Goal: Transaction & Acquisition: Obtain resource

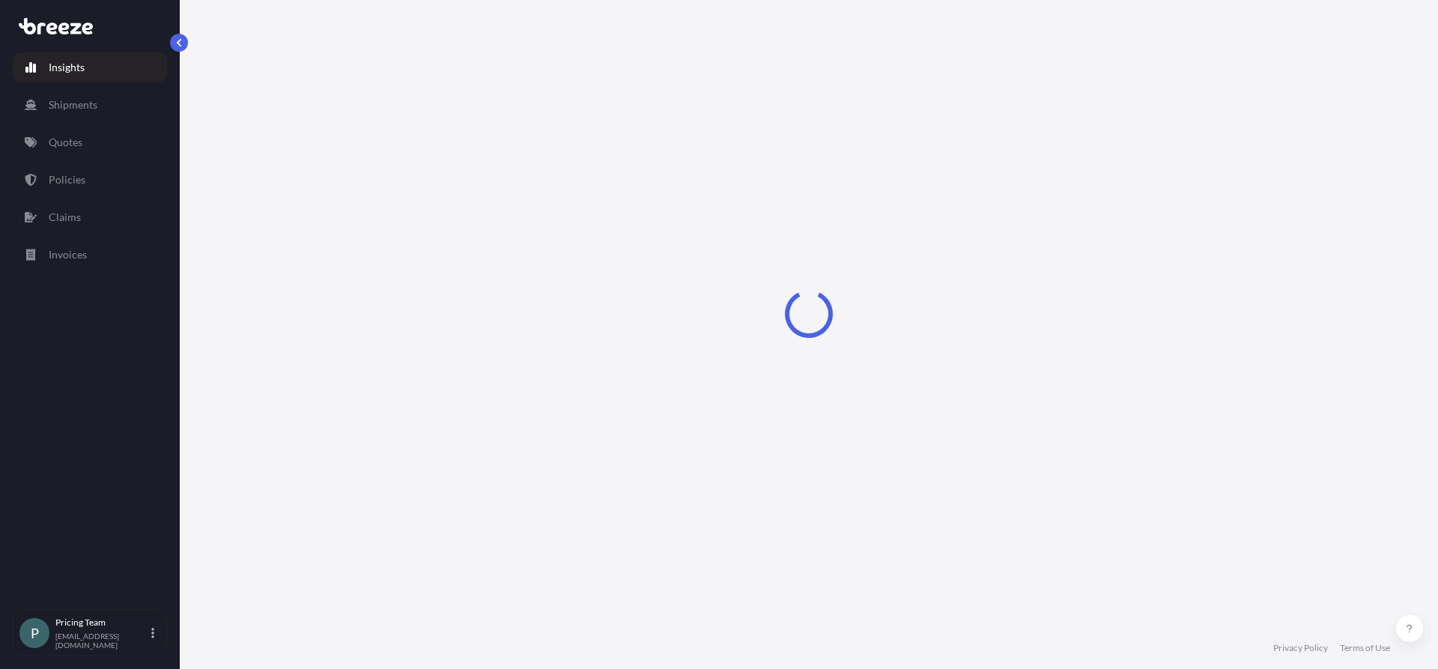
select select "2025"
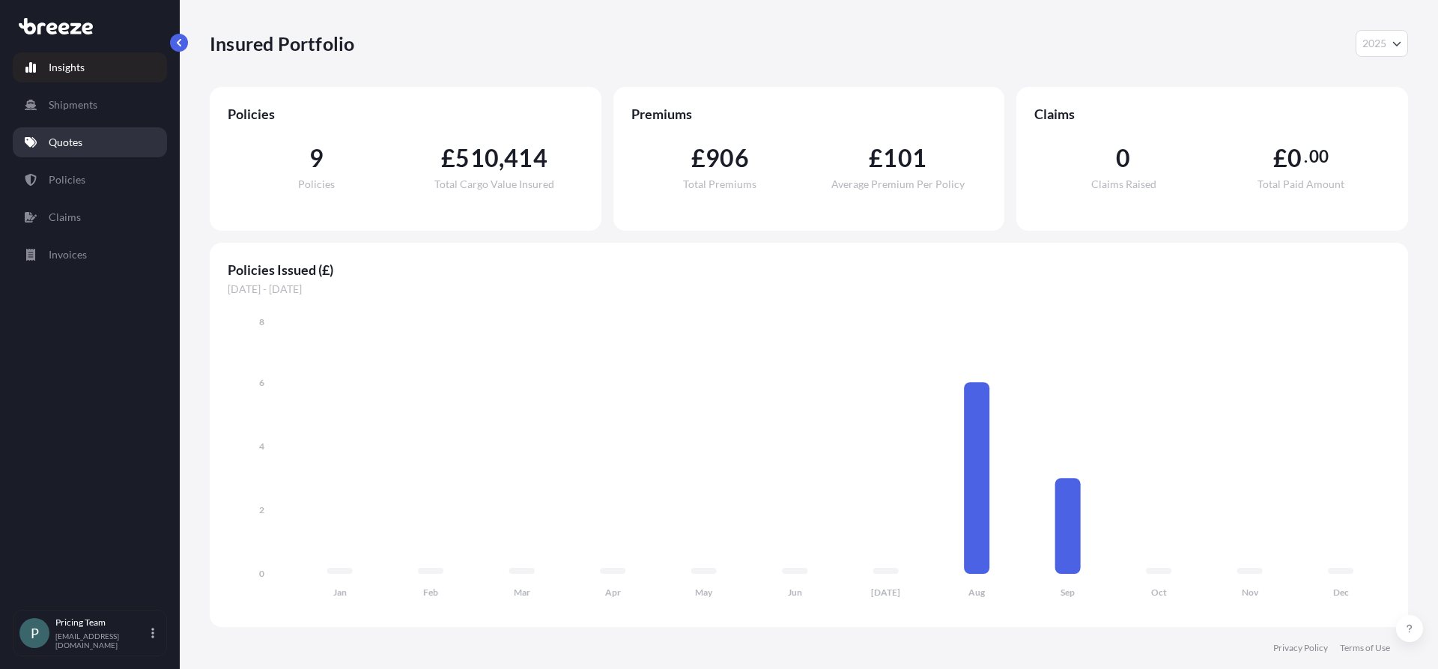
click at [82, 136] on p "Quotes" at bounding box center [66, 142] width 34 height 15
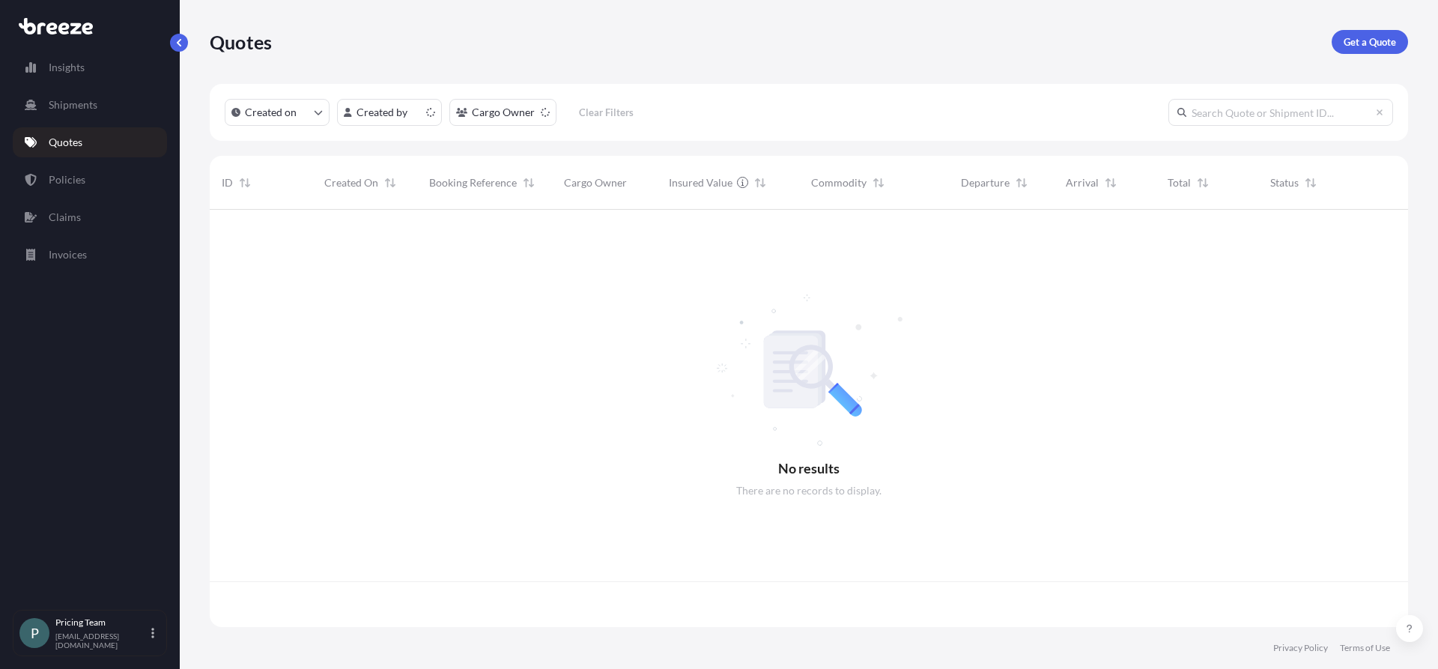
scroll to position [414, 1187]
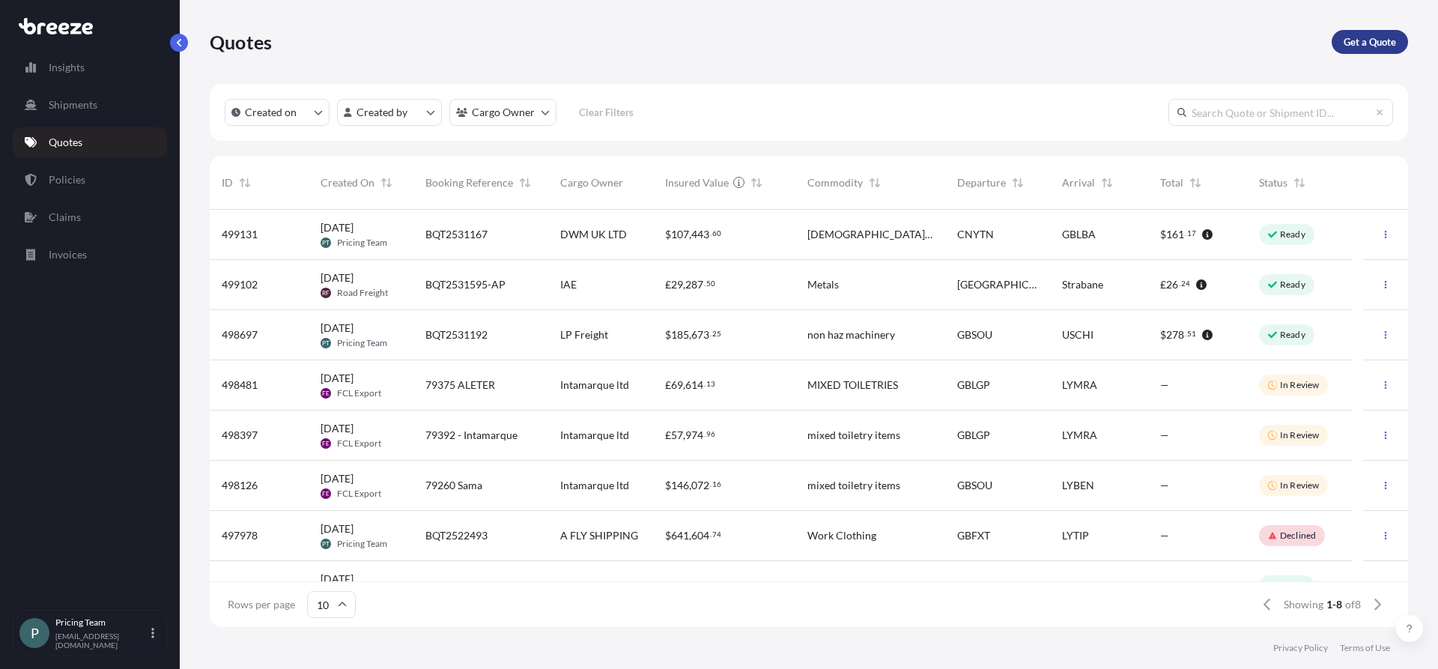
click at [1365, 43] on p "Get a Quote" at bounding box center [1370, 41] width 52 height 15
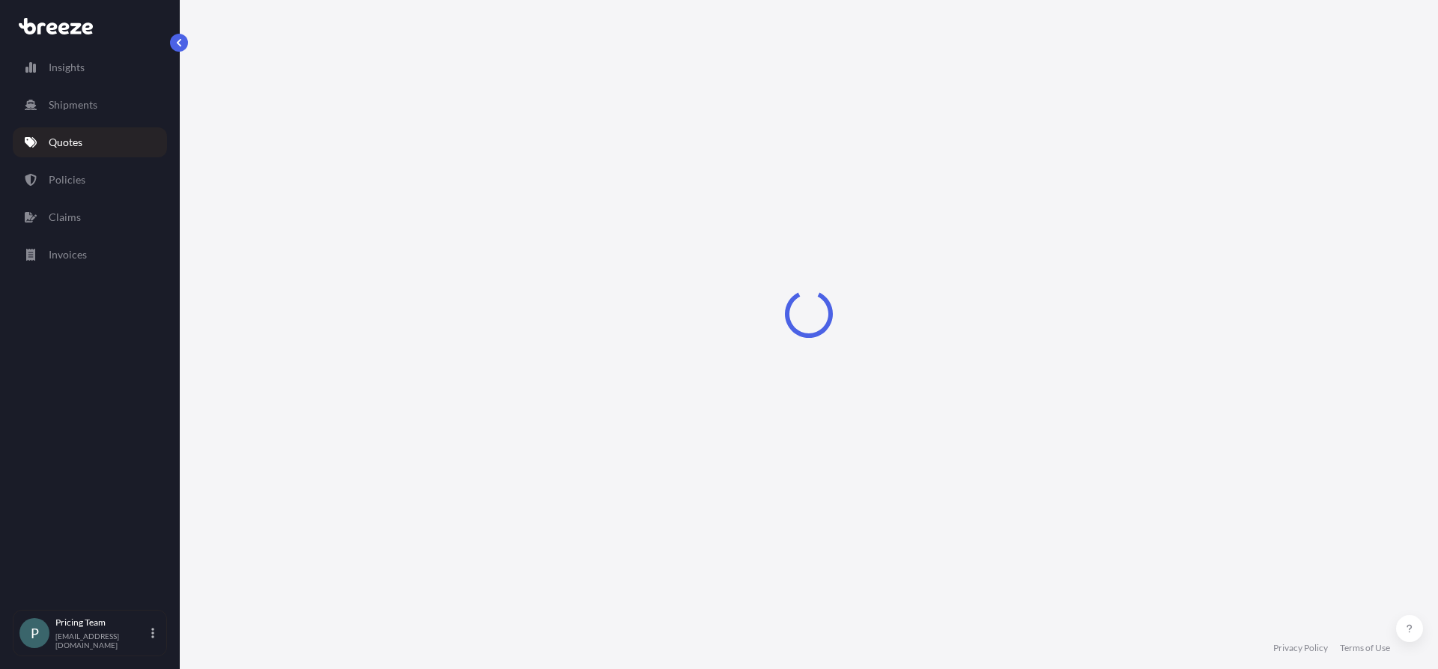
select select "Sea"
select select "1"
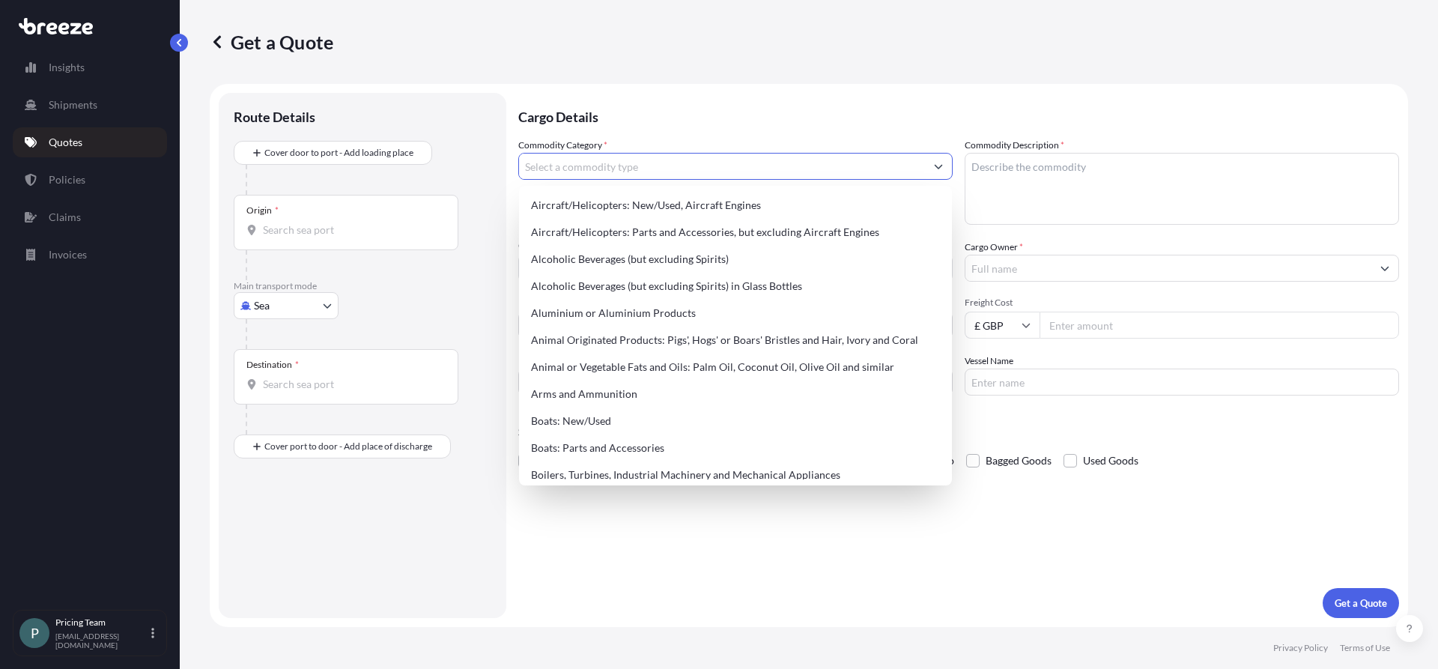
click at [602, 171] on input "Commodity Category *" at bounding box center [722, 166] width 406 height 27
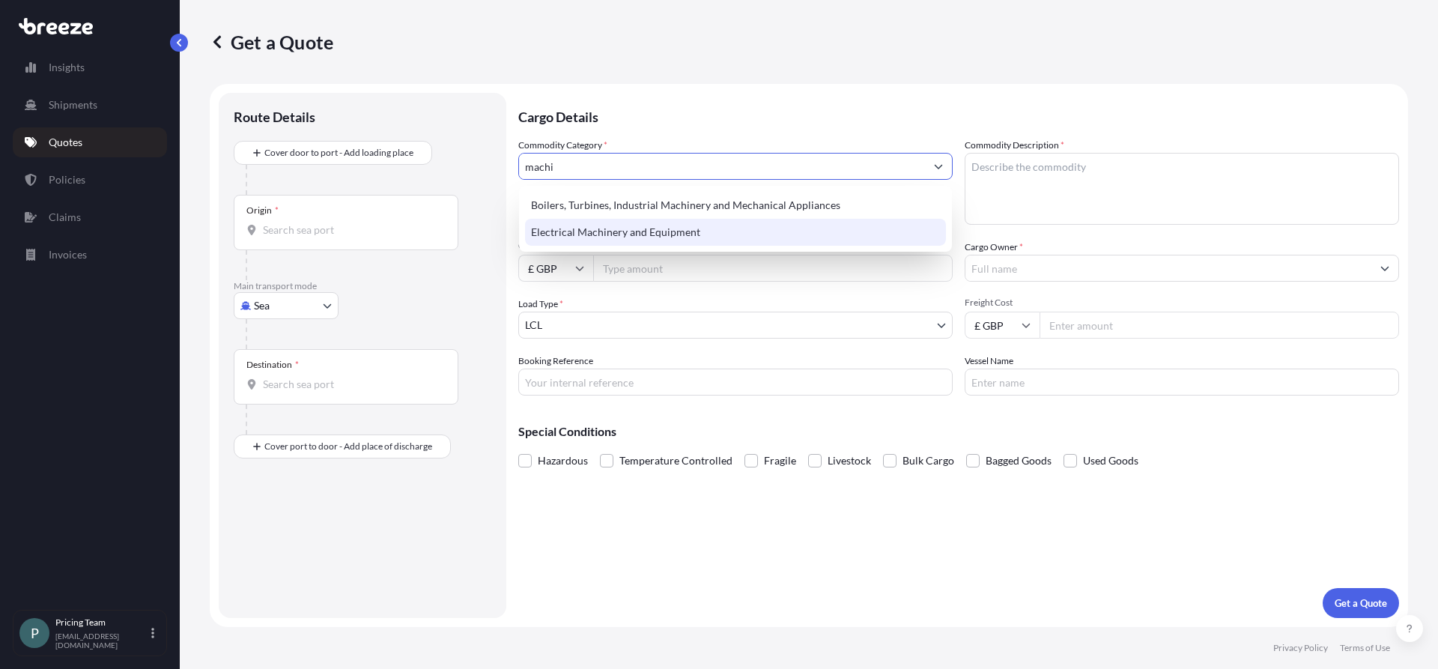
click at [619, 230] on div "Electrical Machinery and Equipment" at bounding box center [735, 232] width 421 height 27
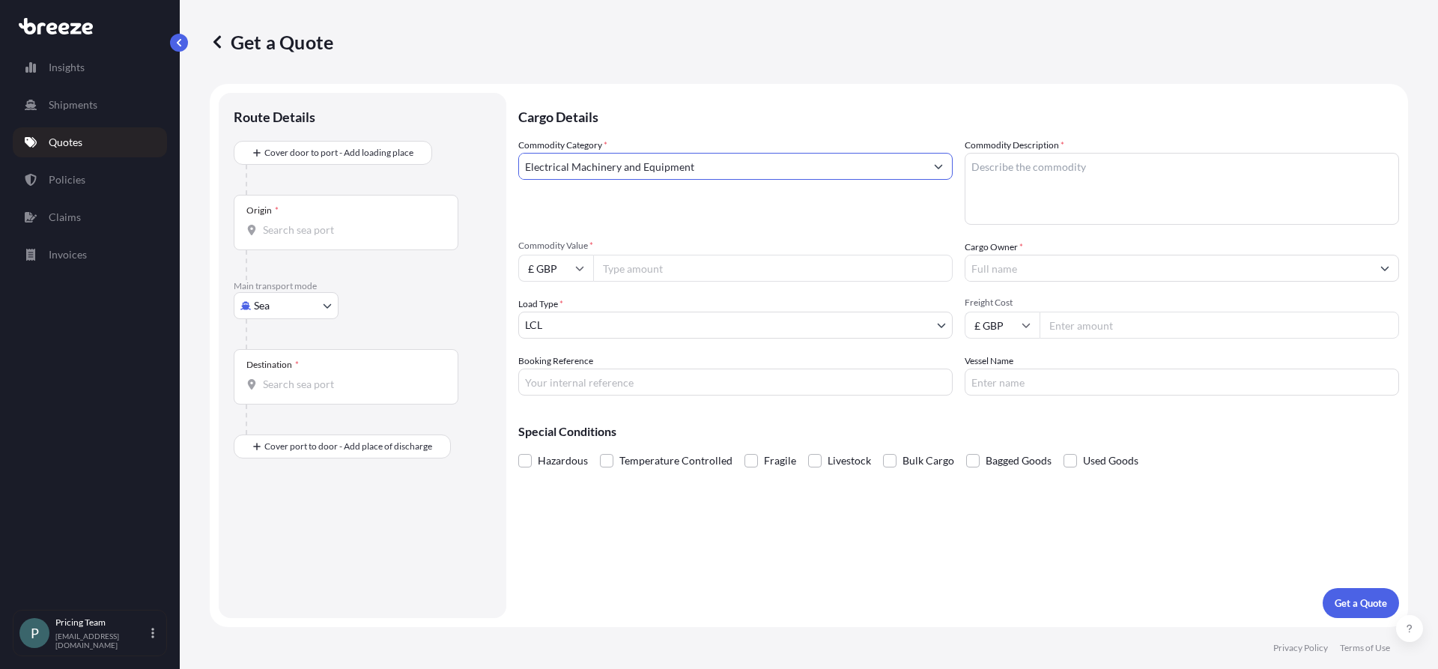
type input "Electrical Machinery and Equipment"
click at [1019, 165] on textarea "Commodity Description *" at bounding box center [1182, 189] width 434 height 72
paste textarea "nn6 7xy"
type textarea "nn6 7xy"
drag, startPoint x: 1019, startPoint y: 165, endPoint x: 756, endPoint y: 171, distance: 262.2
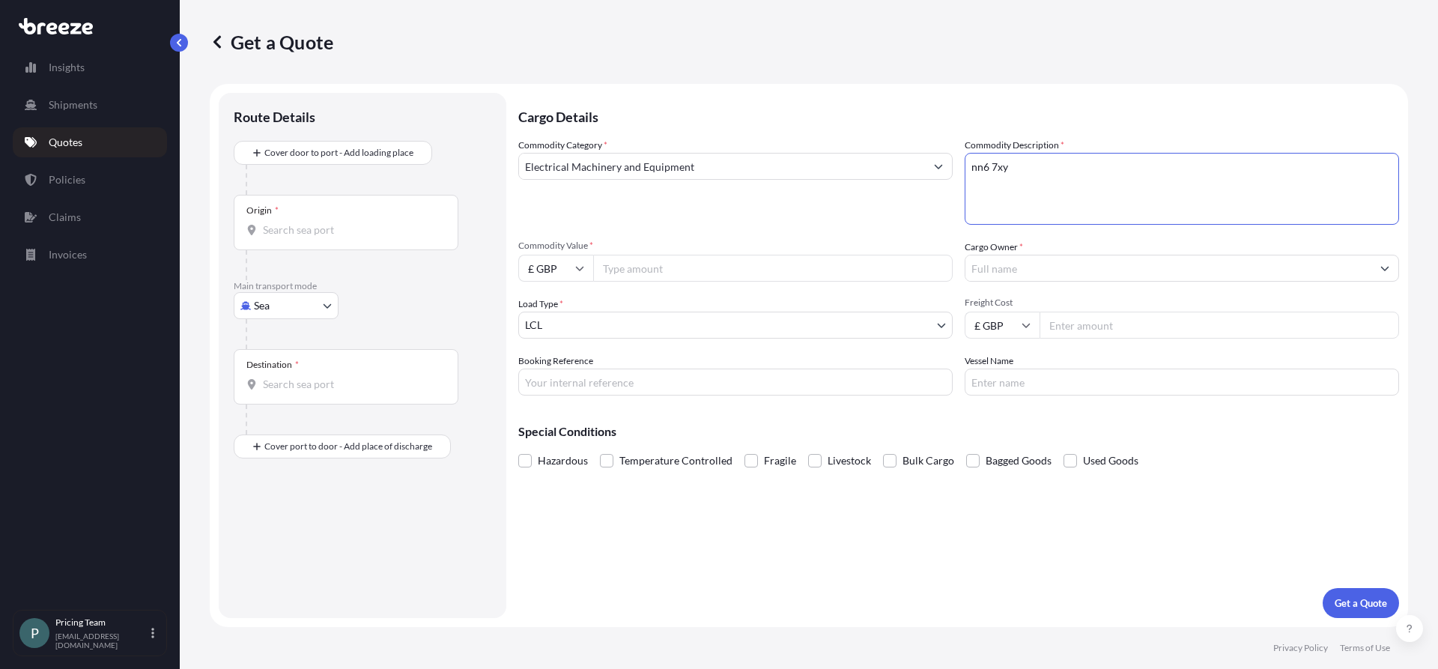
click at [756, 171] on div "Commodity Category * Electrical Machinery and Equipment Commodity Description *…" at bounding box center [958, 267] width 881 height 258
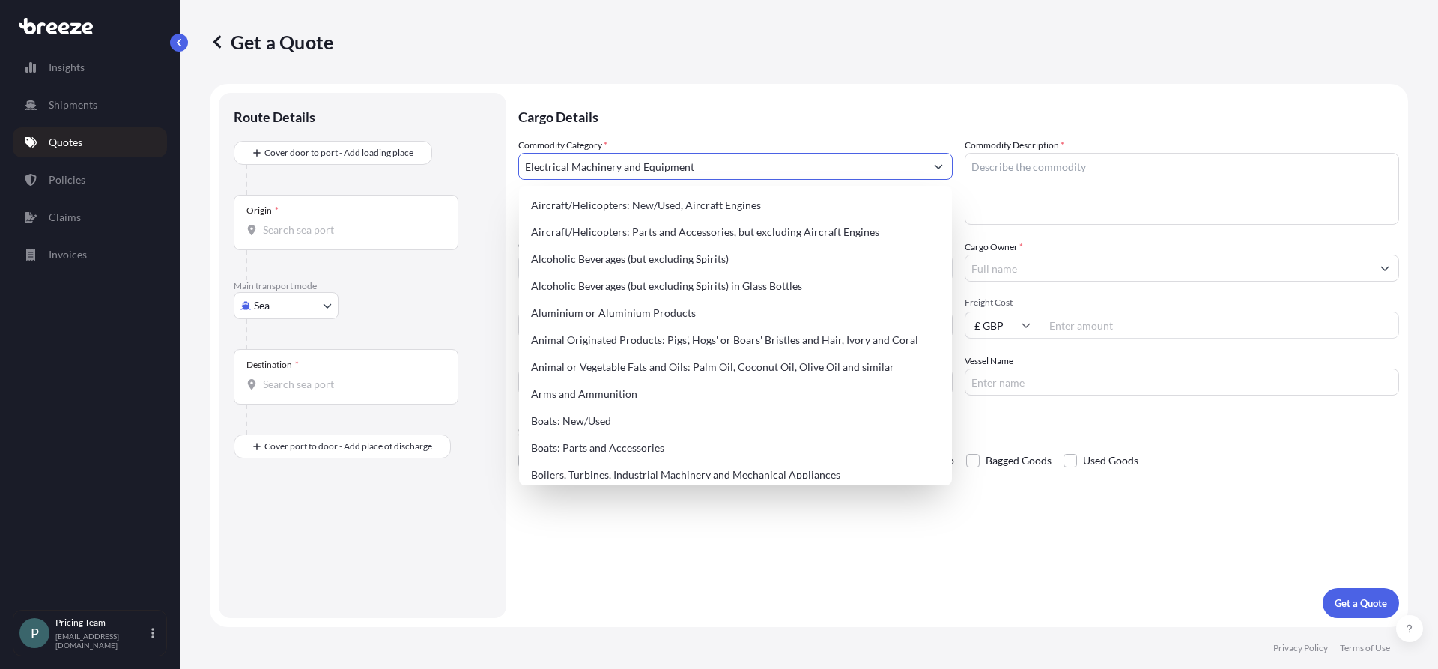
drag, startPoint x: 714, startPoint y: 163, endPoint x: 520, endPoint y: 159, distance: 194.0
click at [520, 159] on input "Electrical Machinery and Equipment" at bounding box center [722, 166] width 406 height 27
click at [1110, 172] on textarea "Commodity Description *" at bounding box center [1182, 189] width 434 height 72
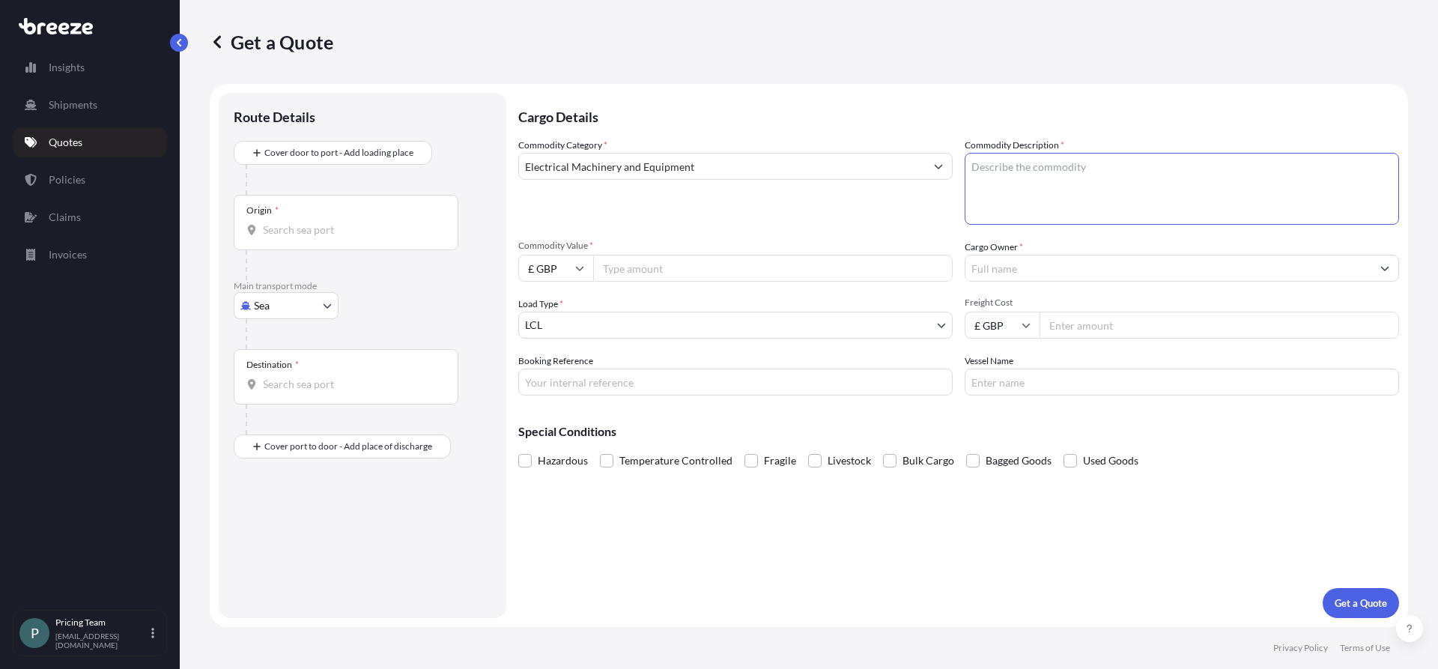
paste textarea "Electrical Machinery and Equipment"
type textarea "Electrical Machinery and Equipment"
click at [642, 267] on input "Commodity Value *" at bounding box center [773, 268] width 360 height 27
click at [566, 269] on input "£ GBP" at bounding box center [555, 268] width 75 height 27
click at [555, 380] on div "$ USD" at bounding box center [555, 372] width 63 height 28
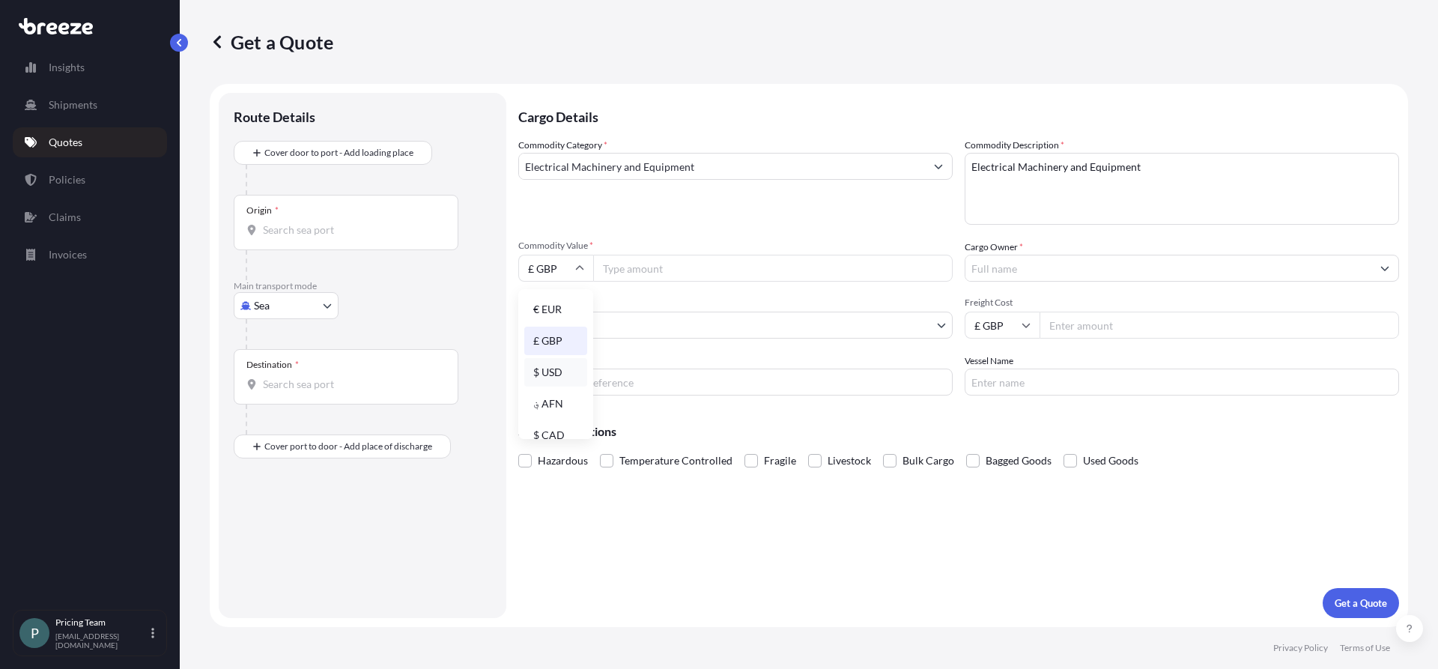
type input "$ USD"
click at [661, 271] on input "Commodity Value *" at bounding box center [773, 268] width 360 height 27
type input "180000.00"
click at [1031, 274] on input "Cargo Owner *" at bounding box center [1168, 268] width 406 height 27
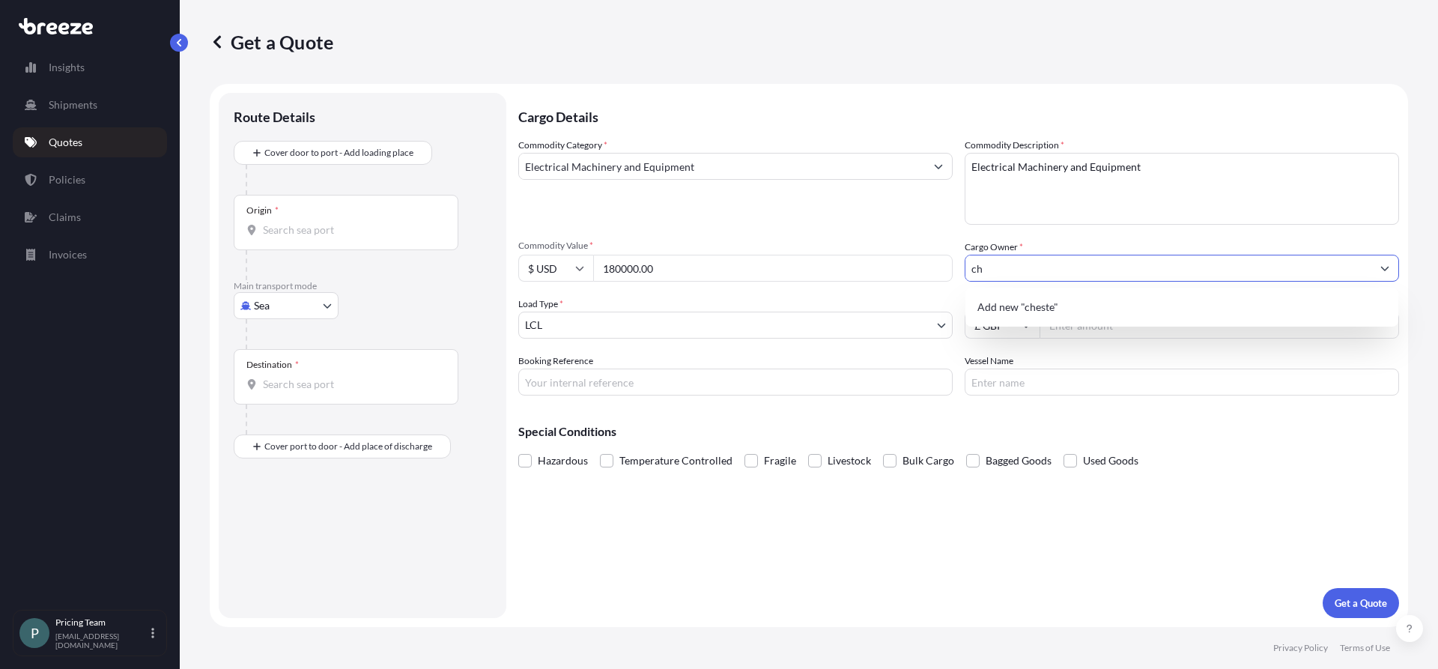
type input "c"
type input "[PERSON_NAME] Machine Tools"
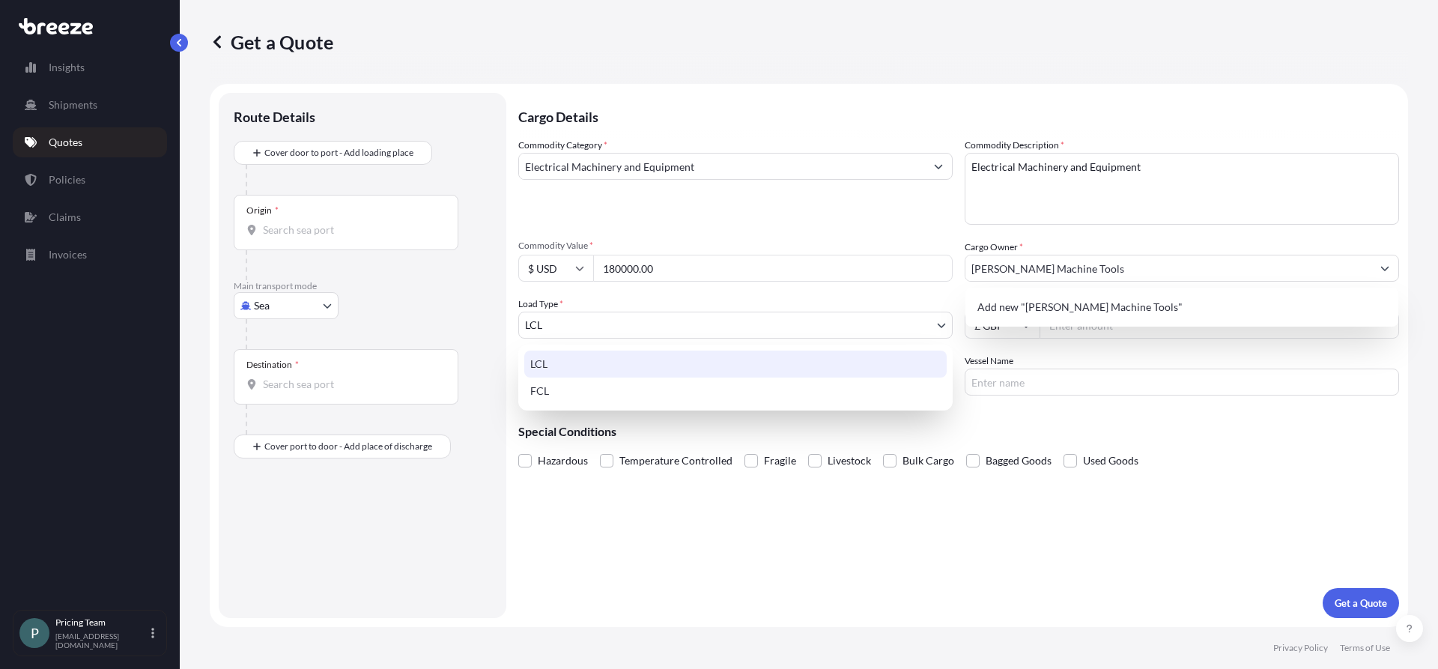
click at [566, 321] on body "1 option available. 0 options available. 1 option available. 0 options availabl…" at bounding box center [719, 334] width 1438 height 669
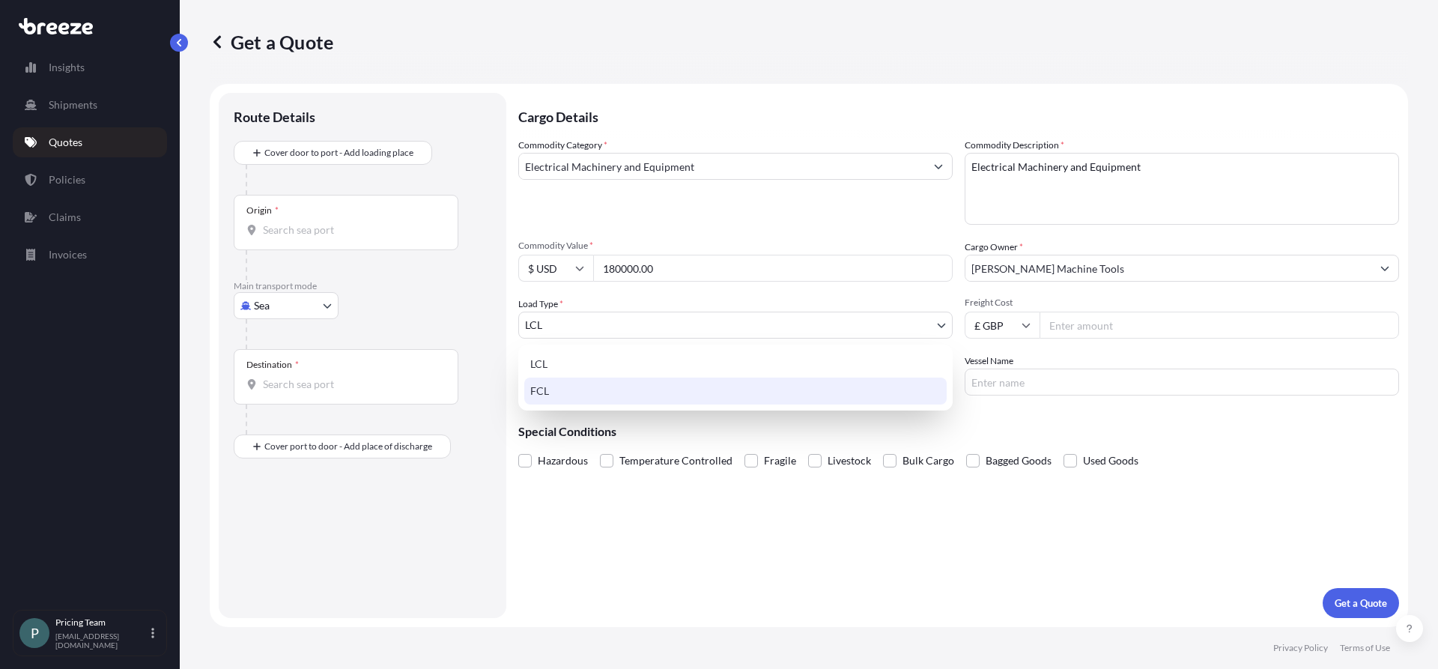
click at [562, 389] on div "FCL" at bounding box center [735, 390] width 422 height 27
select select "2"
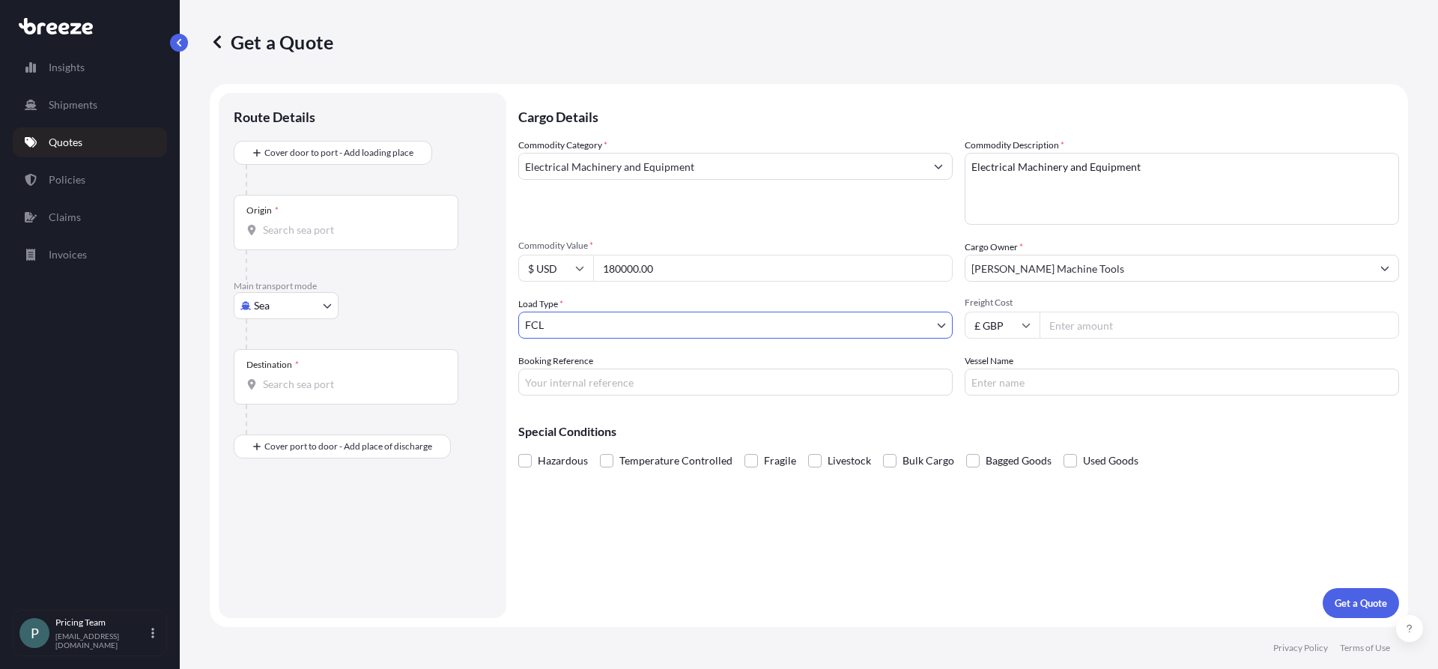
click at [1077, 330] on input "Freight Cost" at bounding box center [1220, 325] width 360 height 27
click at [1064, 331] on input "16085" at bounding box center [1220, 325] width 360 height 27
type input "1685"
click at [665, 386] on input "Booking Reference" at bounding box center [735, 381] width 434 height 27
paste input "BQT2533493"
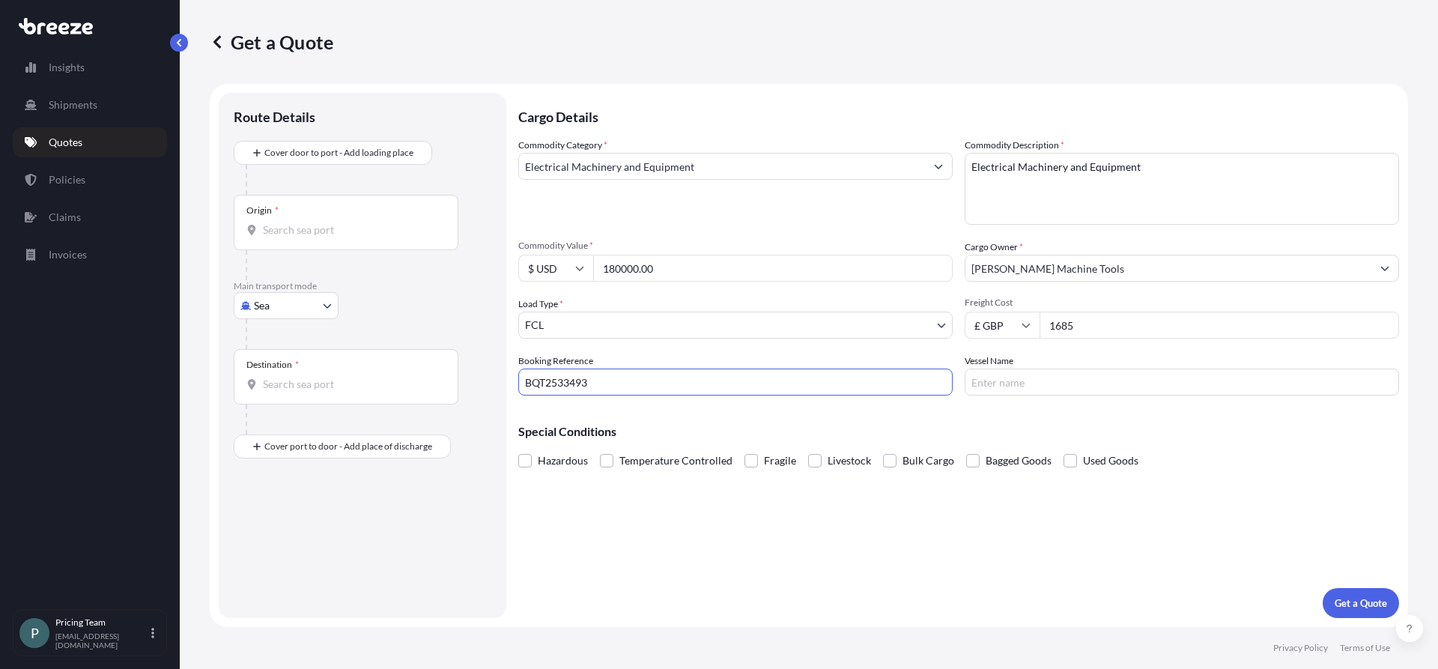
type input "BQT2533493"
click at [1067, 377] on input "Vessel Name" at bounding box center [1182, 381] width 434 height 27
click at [1066, 527] on div "Cargo Details Commodity Category * Electrical Machinery and Equipment Commodity…" at bounding box center [958, 355] width 881 height 525
click at [1364, 606] on p "Get a Quote" at bounding box center [1361, 602] width 52 height 15
click at [297, 232] on input "Origin * Please select an origin" at bounding box center [351, 229] width 177 height 15
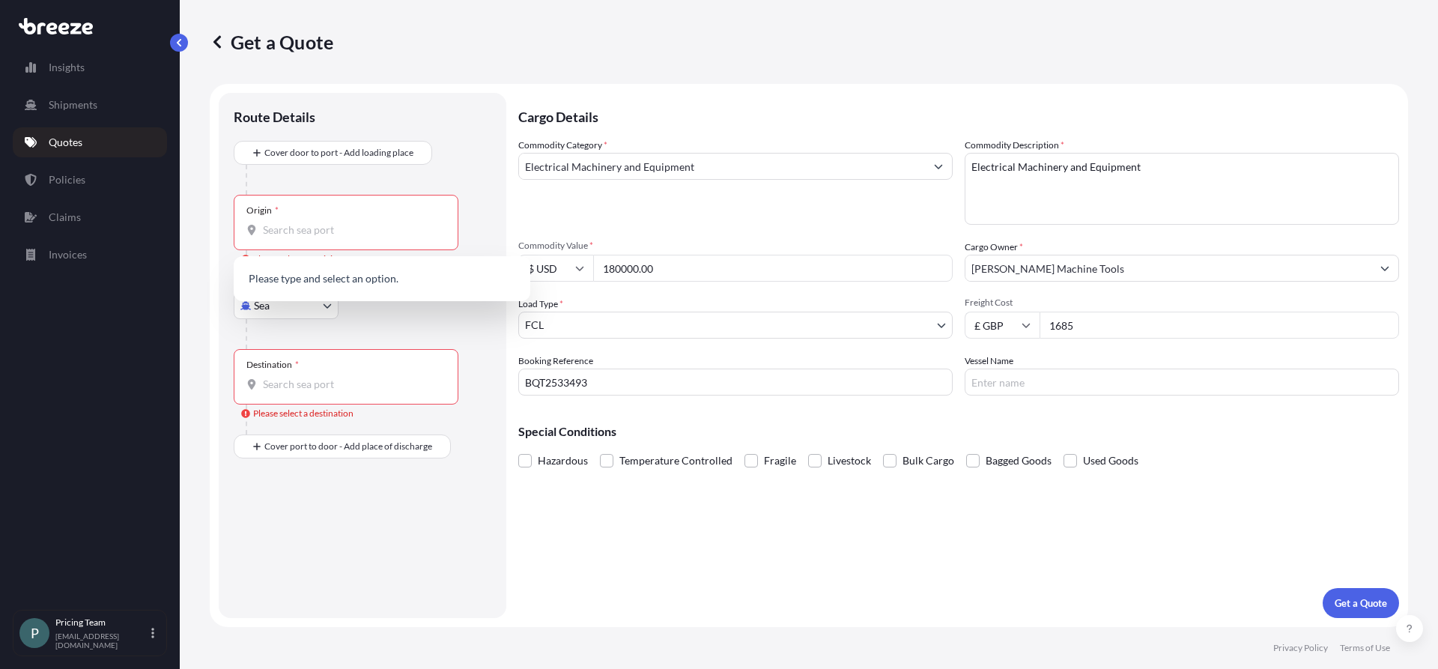
click at [1211, 291] on div "Commodity Category * Electrical Machinery and Equipment Commodity Description *…" at bounding box center [958, 267] width 881 height 258
click at [281, 231] on input "Origin * Please select an origin" at bounding box center [351, 229] width 177 height 15
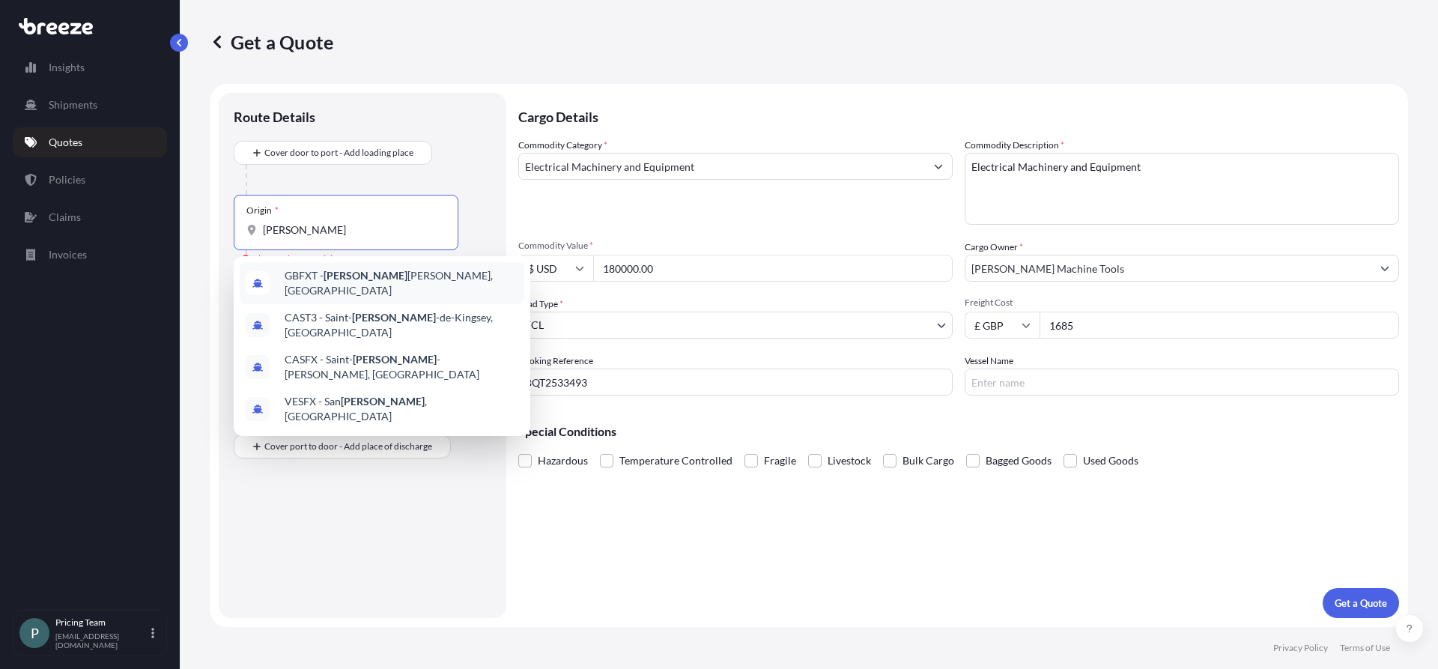
click at [303, 273] on span "GBFXT - [PERSON_NAME], [GEOGRAPHIC_DATA]" at bounding box center [402, 283] width 234 height 30
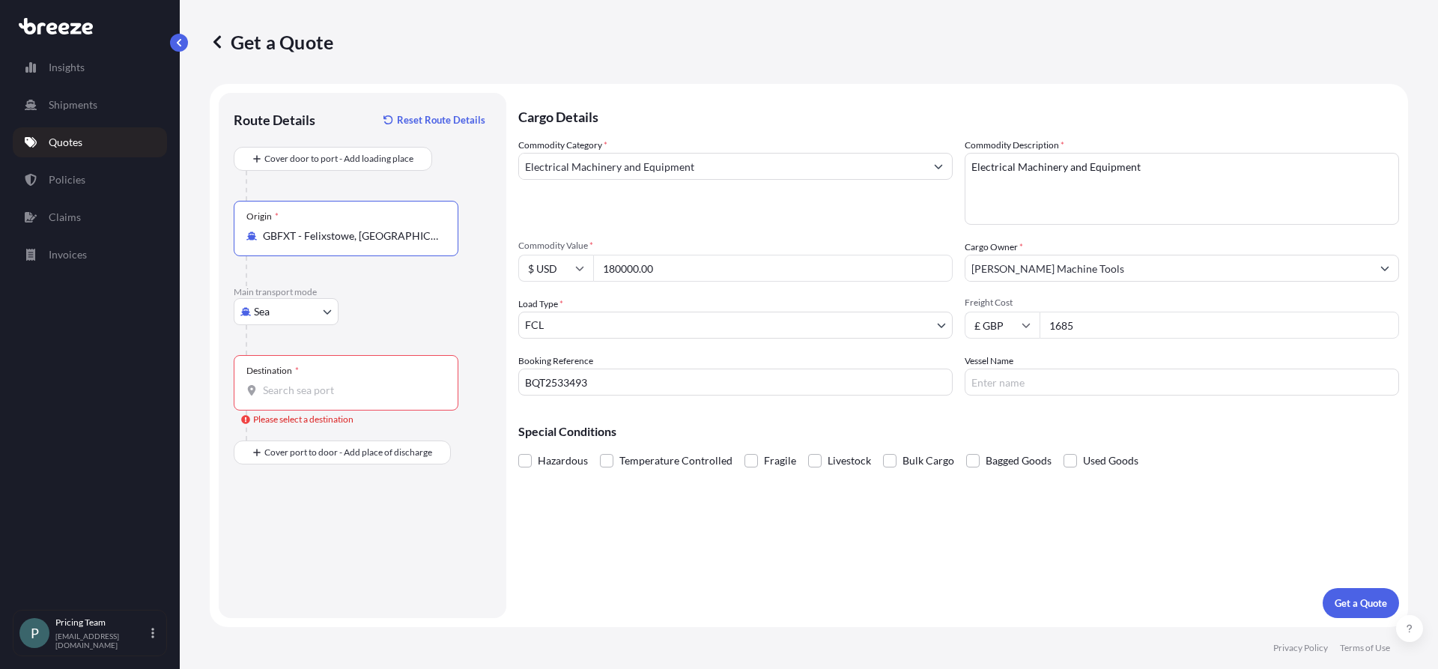
type input "GBFXT - Felixstowe, [GEOGRAPHIC_DATA]"
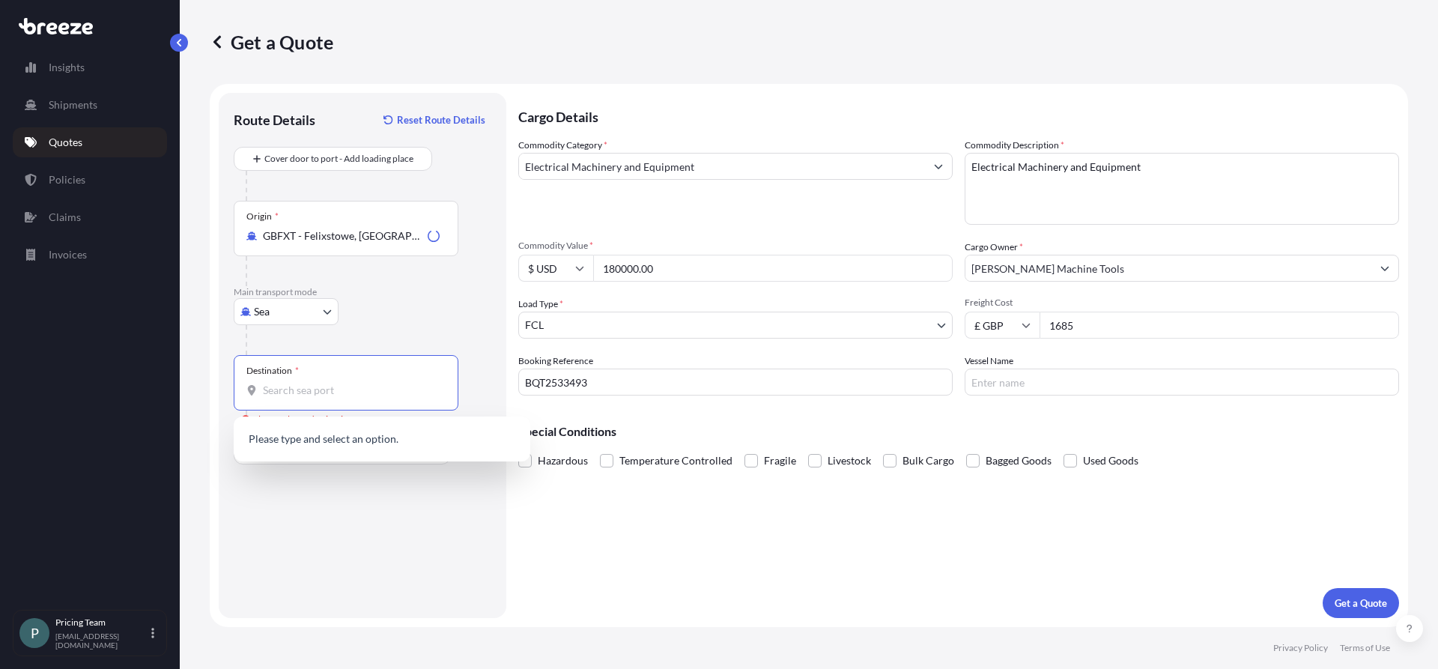
click at [315, 383] on input "Destination * Please select a destination" at bounding box center [351, 390] width 177 height 15
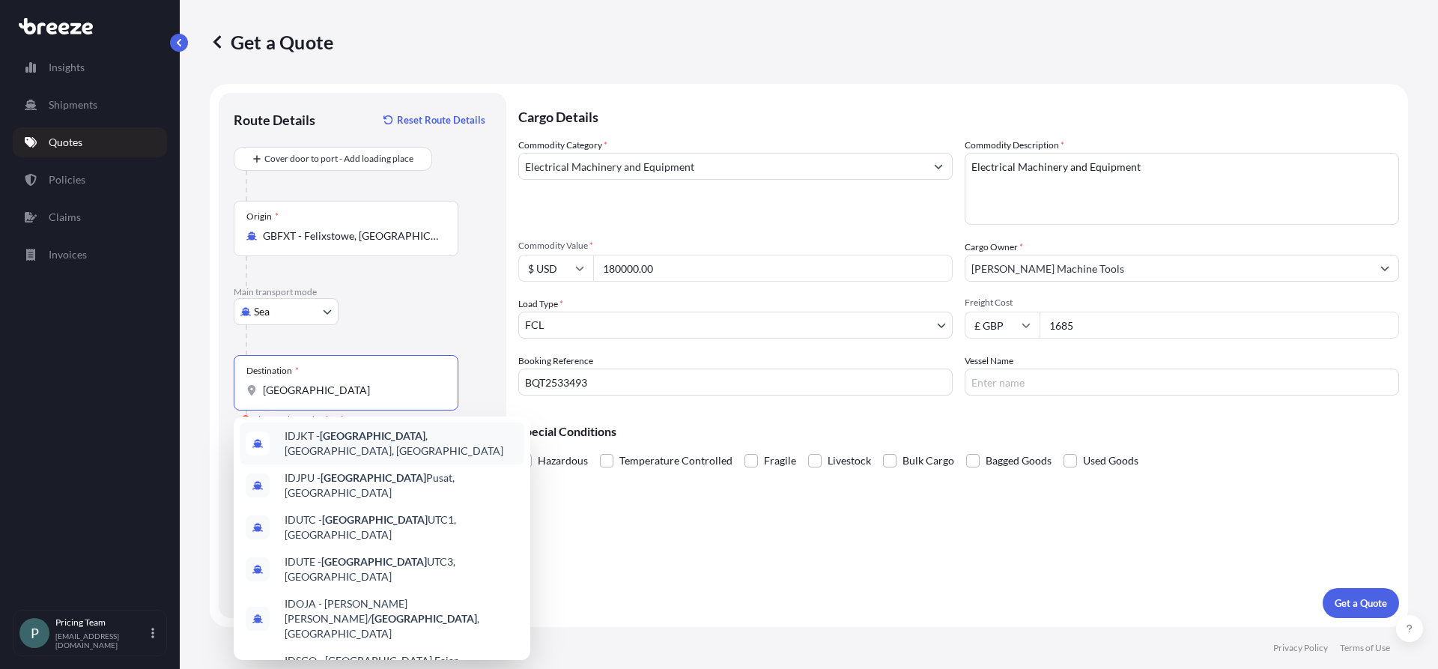
click at [302, 433] on span "IDJKT - [GEOGRAPHIC_DATA] , [GEOGRAPHIC_DATA], [GEOGRAPHIC_DATA]" at bounding box center [402, 443] width 234 height 30
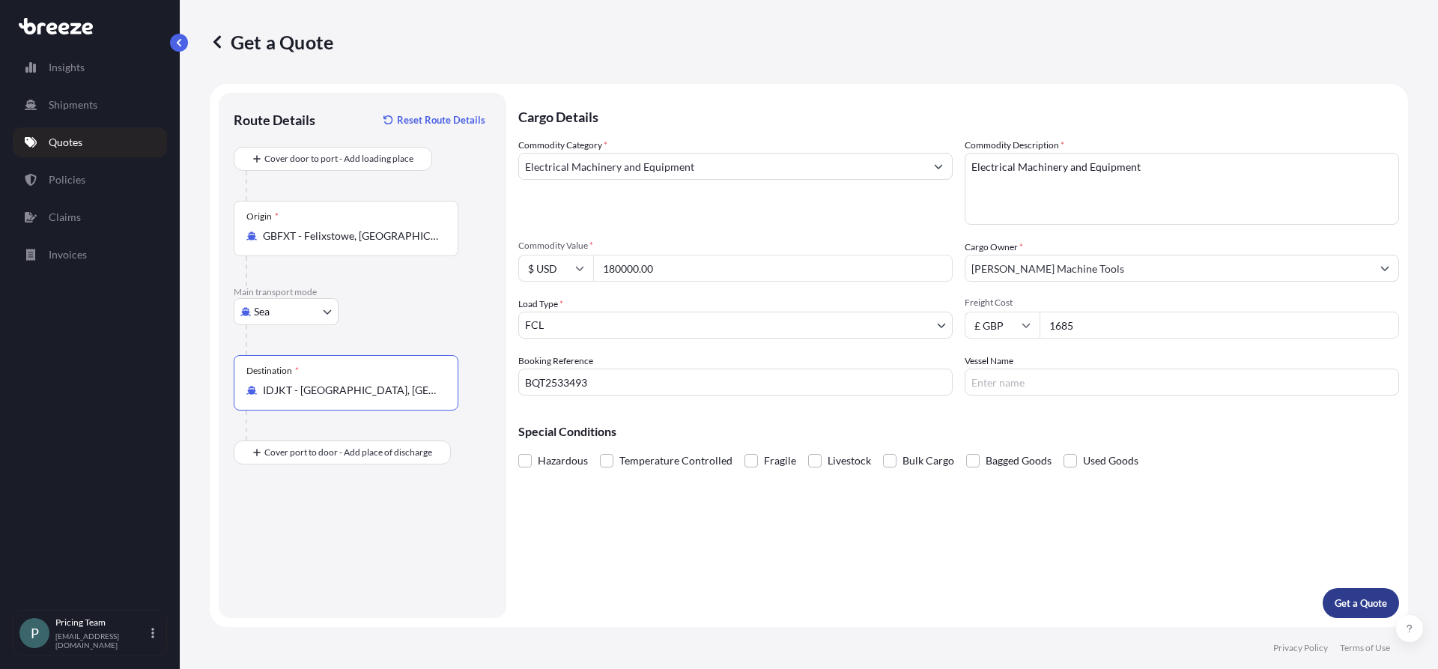
type input "IDJKT - [GEOGRAPHIC_DATA], [GEOGRAPHIC_DATA], [GEOGRAPHIC_DATA]"
click at [1347, 601] on p "Get a Quote" at bounding box center [1361, 602] width 52 height 15
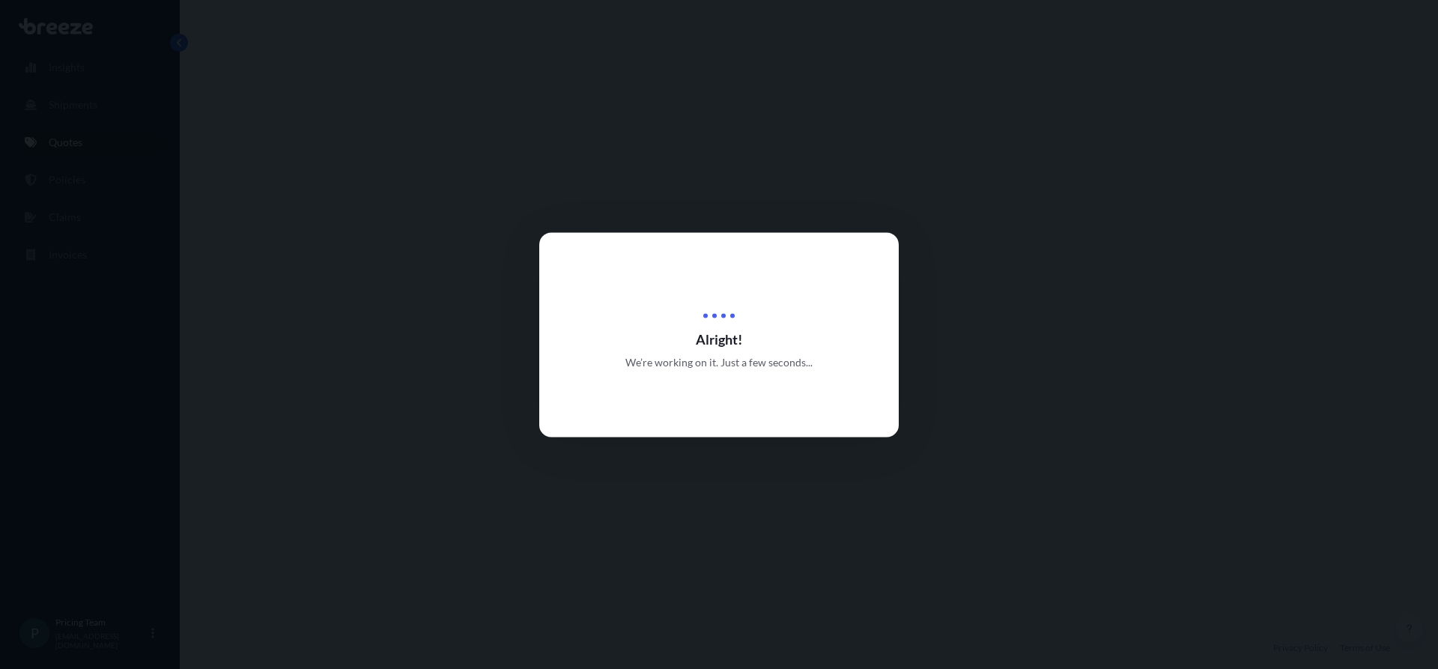
select select "Sea"
select select "2"
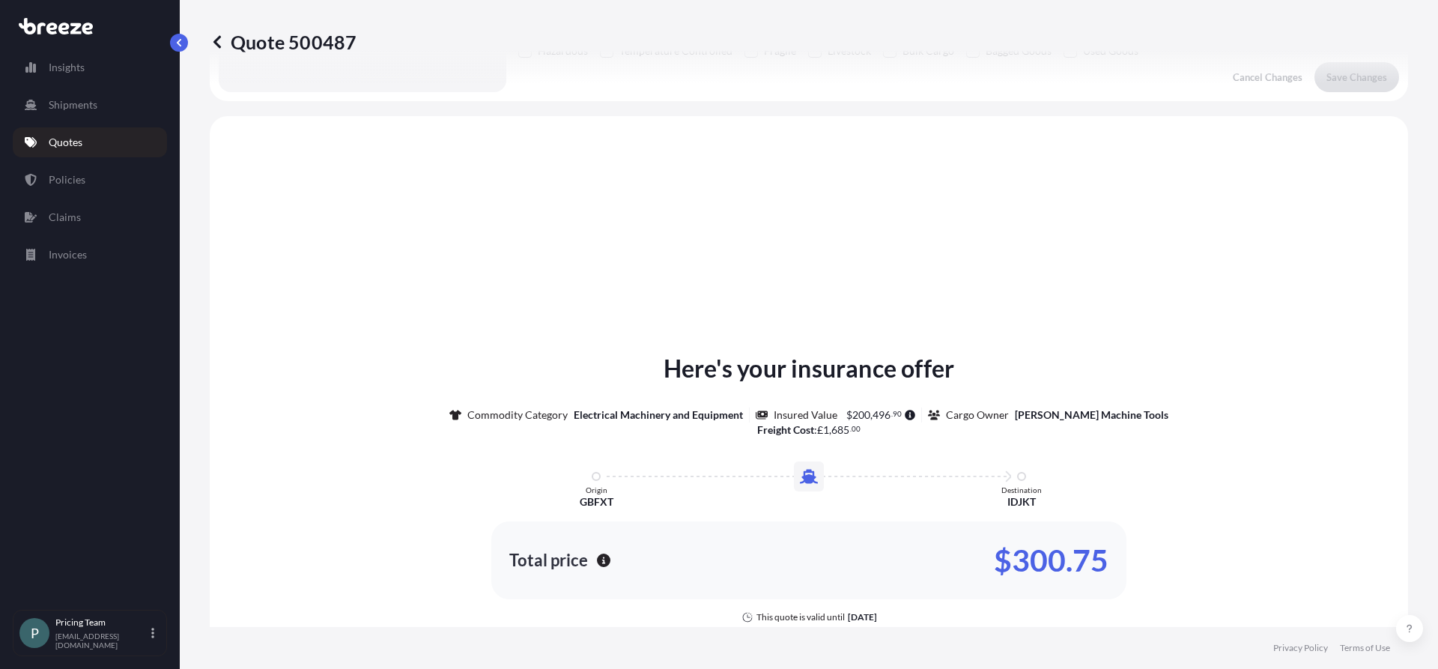
scroll to position [451, 0]
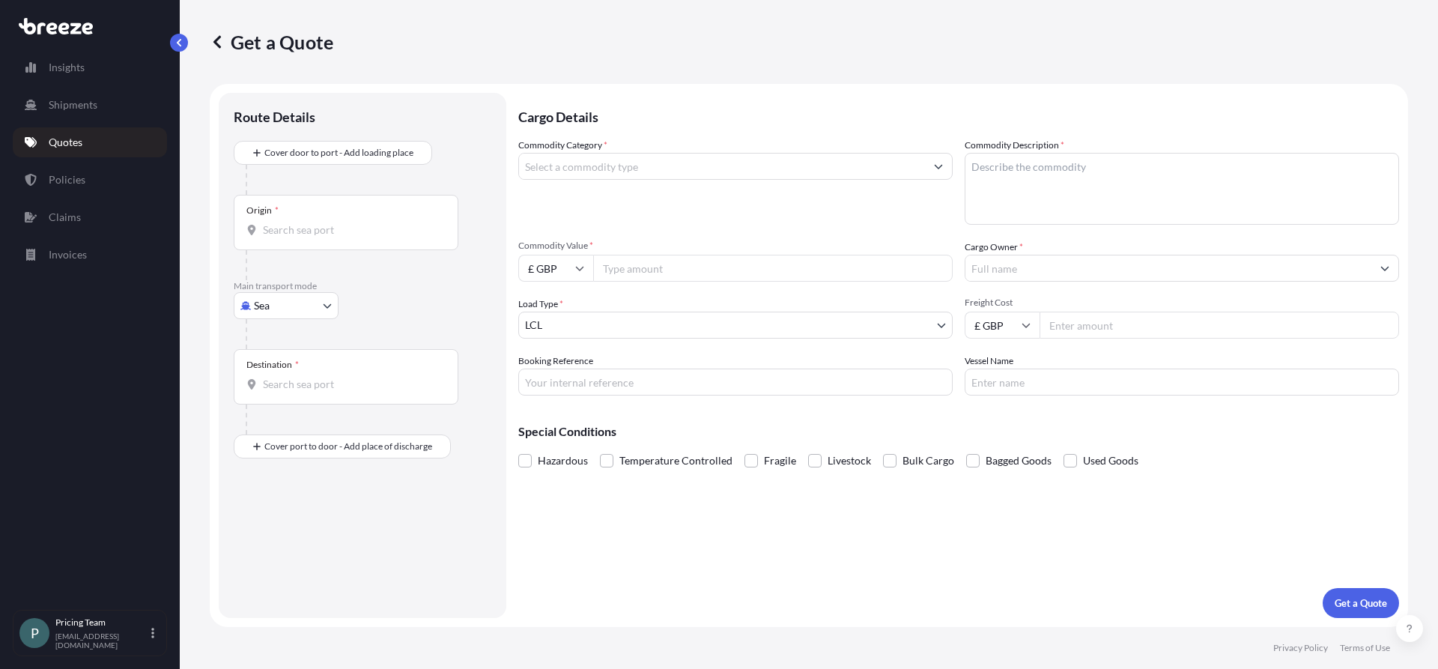
select select "Sea"
select select "1"
